Goal: Information Seeking & Learning: Learn about a topic

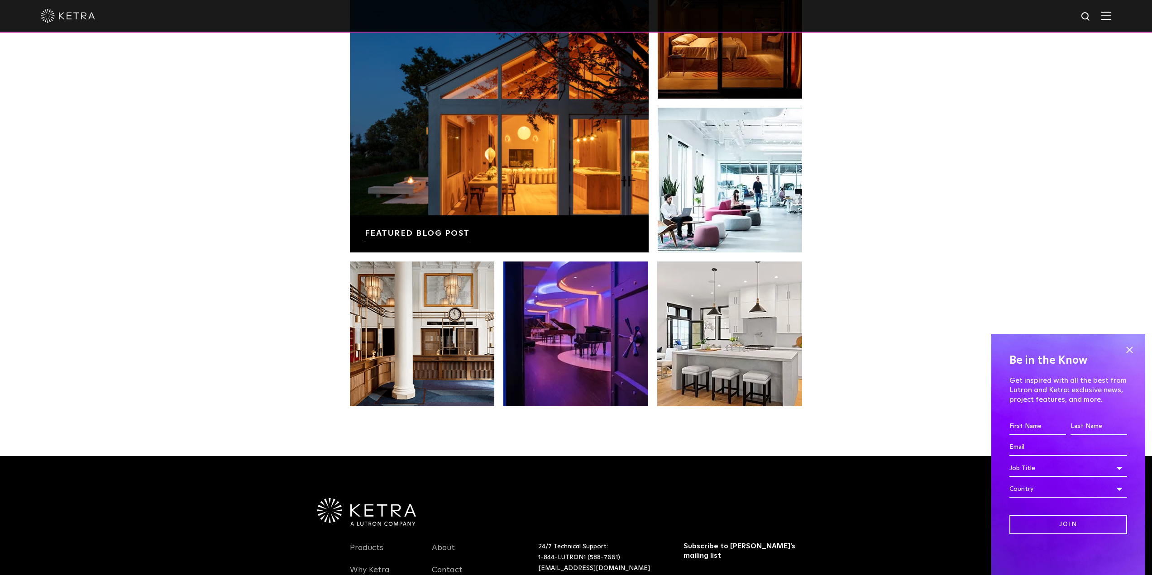
scroll to position [1903, 0]
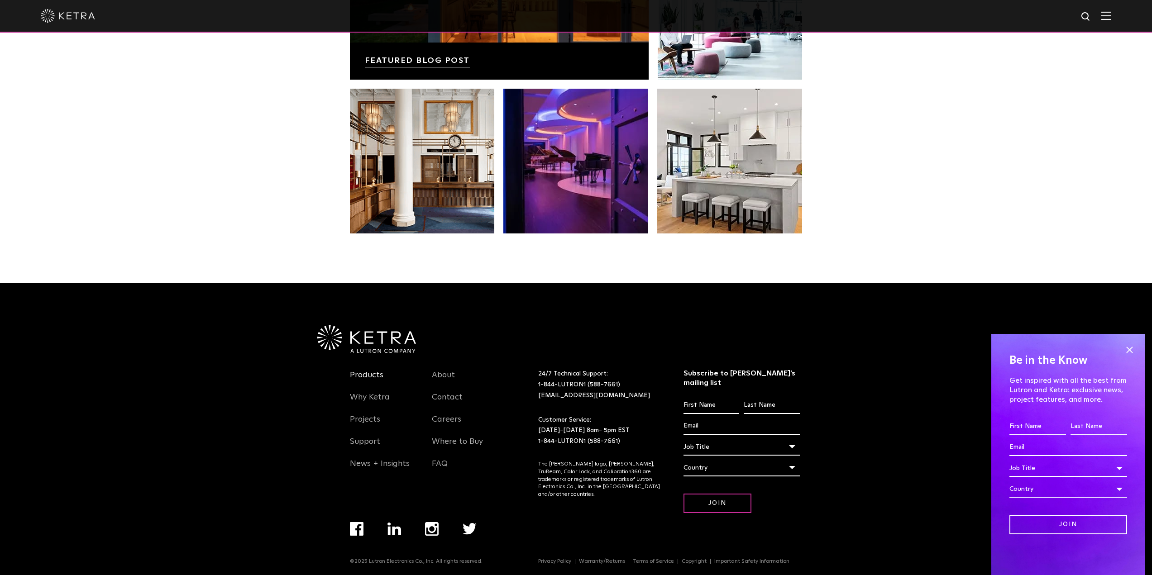
click at [377, 375] on link "Products" at bounding box center [366, 380] width 33 height 21
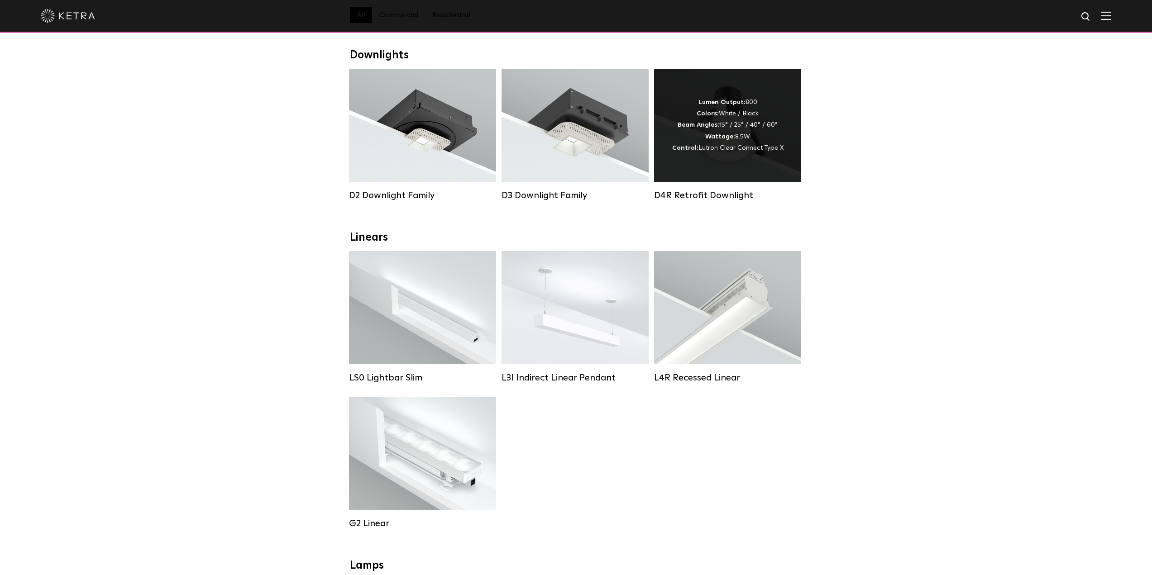
scroll to position [136, 0]
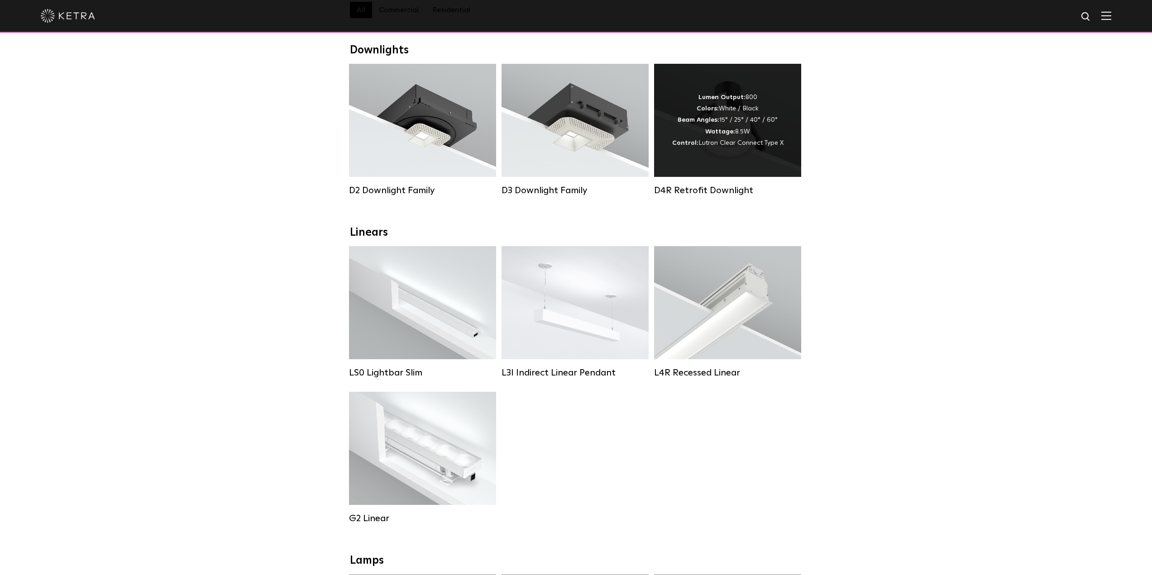
click at [733, 135] on strong "Wattage:" at bounding box center [720, 132] width 30 height 6
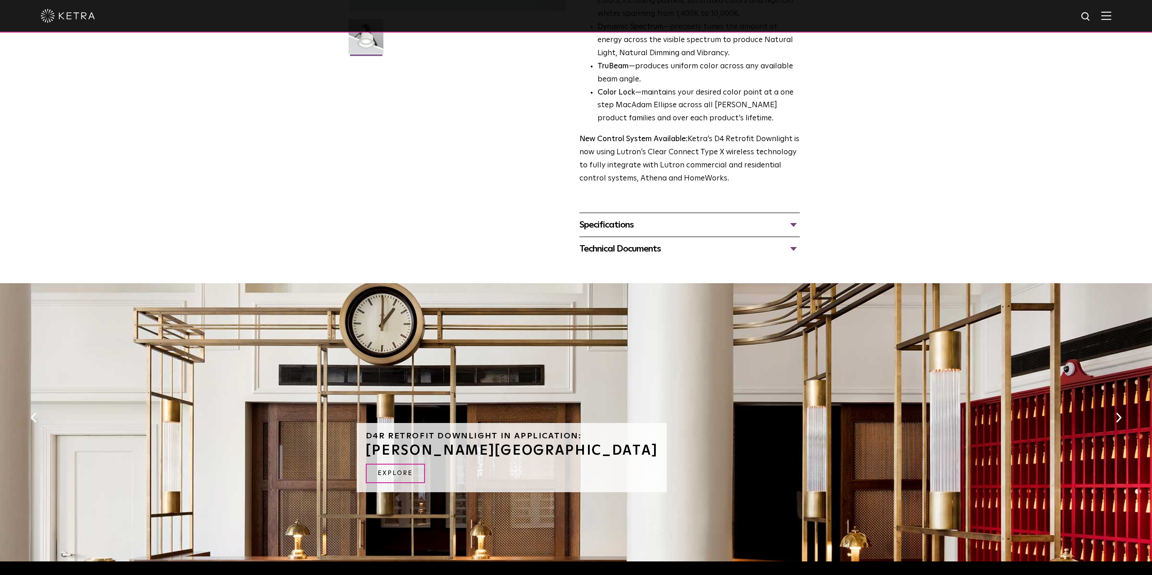
scroll to position [271, 0]
click at [606, 226] on div "Specifications" at bounding box center [689, 224] width 220 height 14
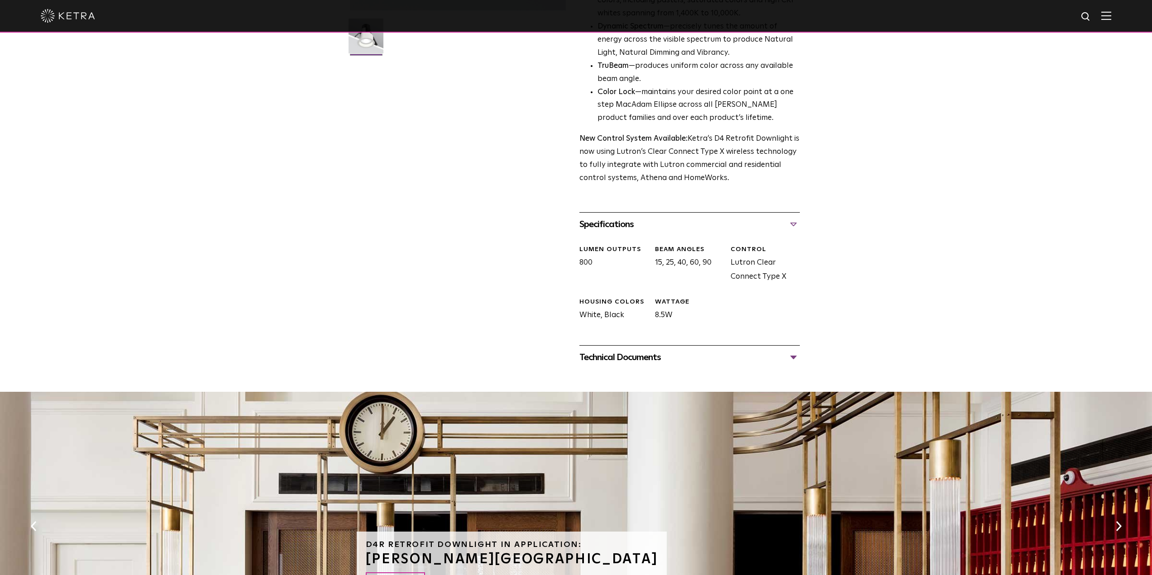
drag, startPoint x: 580, startPoint y: 264, endPoint x: 595, endPoint y: 263, distance: 15.0
click at [595, 263] on div "LUMEN OUTPUTS 800" at bounding box center [610, 264] width 76 height 39
click at [552, 264] on div "D4R Retrofit Downlight Availability: Commercial & Residential Ketra’s D4R retro…" at bounding box center [576, 82] width 452 height 575
